Goal: Transaction & Acquisition: Purchase product/service

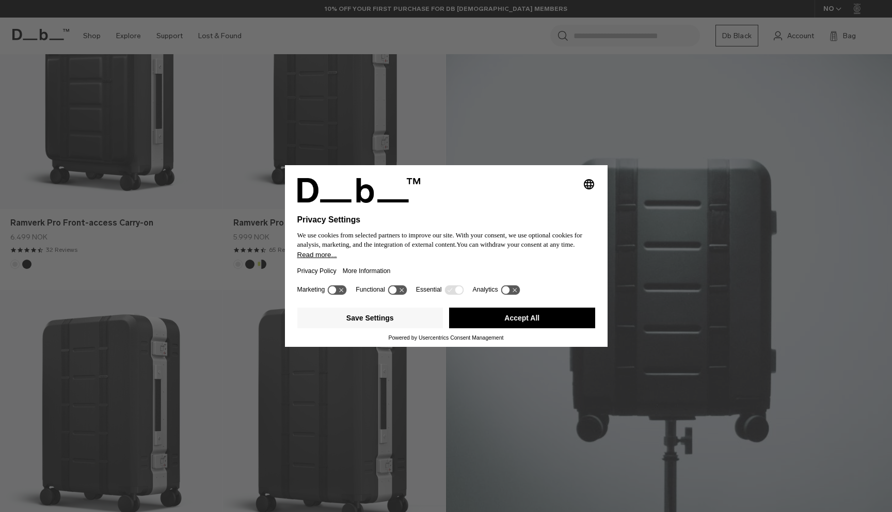
click at [561, 326] on button "Accept All" at bounding box center [522, 318] width 146 height 21
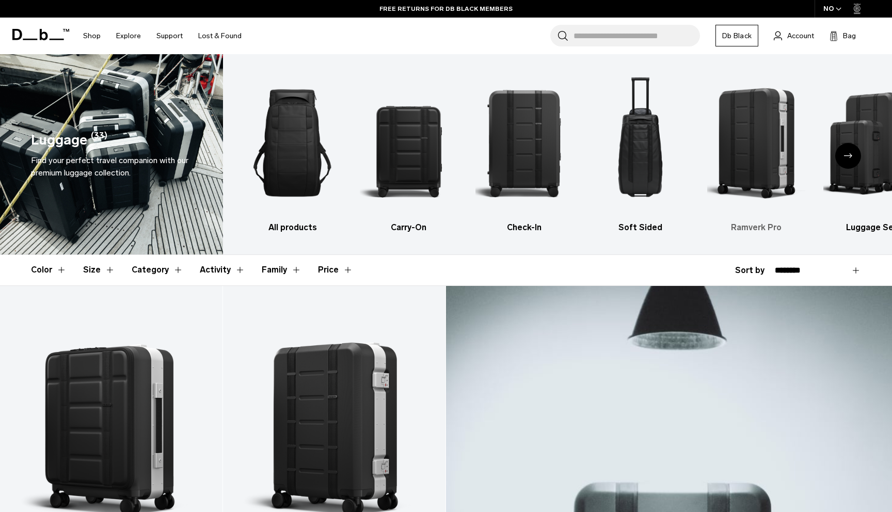
click at [736, 186] on img "5 / 6" at bounding box center [756, 143] width 98 height 147
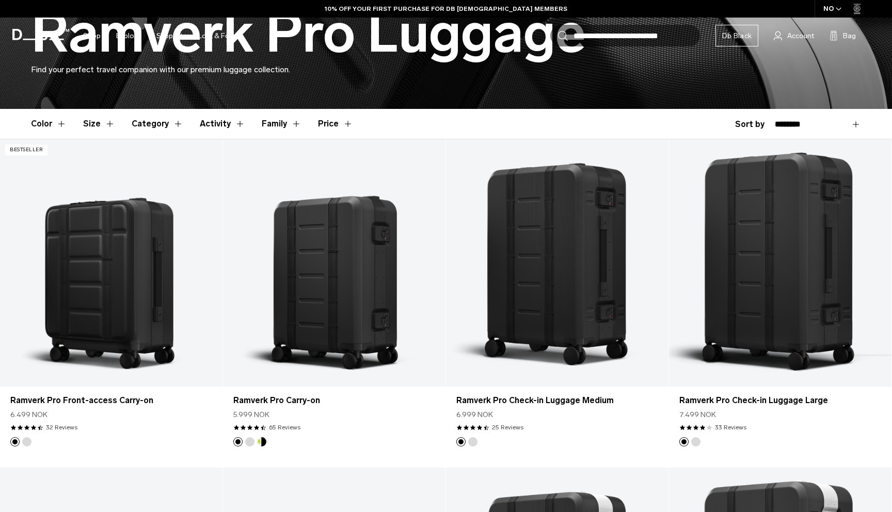
scroll to position [232, 0]
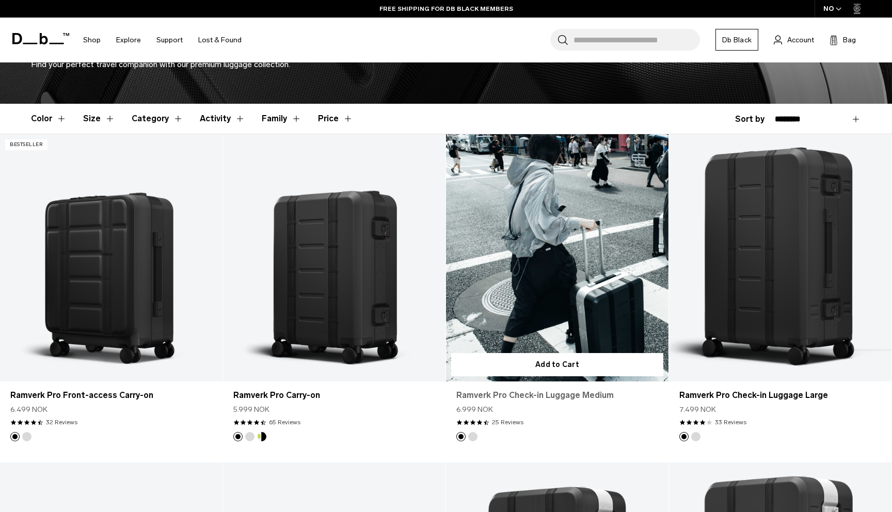
click at [576, 397] on link "Ramverk Pro Check-in Luggage Medium" at bounding box center [557, 395] width 202 height 12
